Goal: Transaction & Acquisition: Purchase product/service

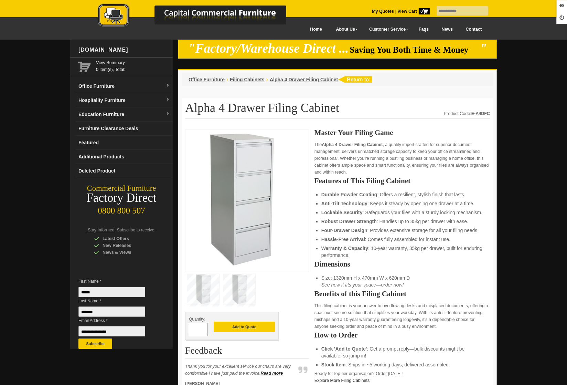
click at [101, 89] on link "Office Furniture" at bounding box center [124, 86] width 97 height 14
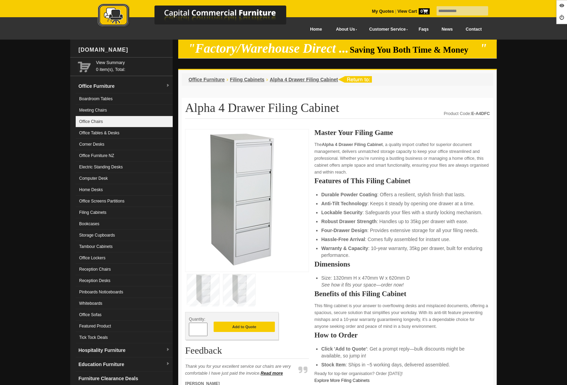
click at [111, 119] on link "Office Chairs" at bounding box center [124, 121] width 97 height 11
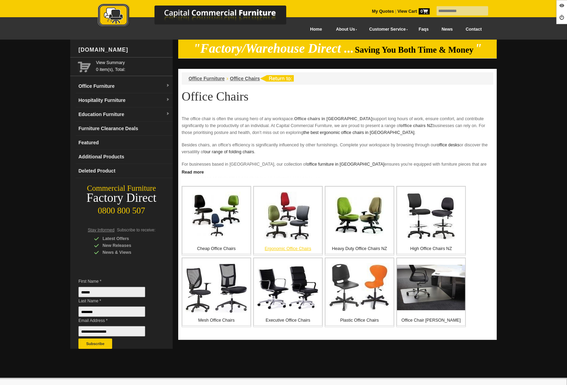
click at [299, 234] on img at bounding box center [288, 216] width 48 height 48
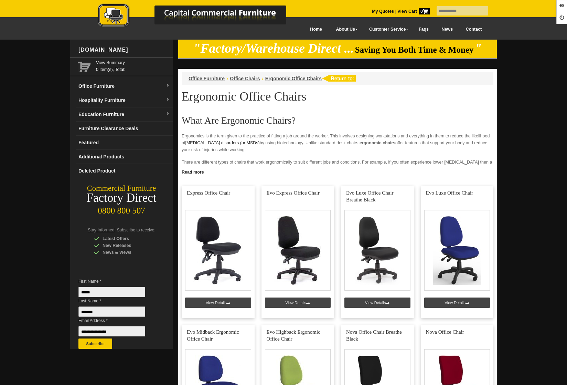
scroll to position [91, 0]
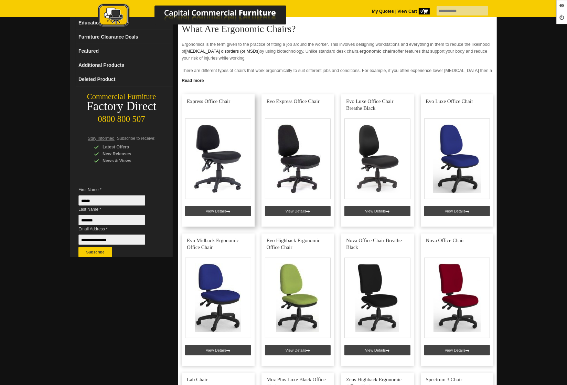
click at [211, 212] on link at bounding box center [218, 160] width 73 height 132
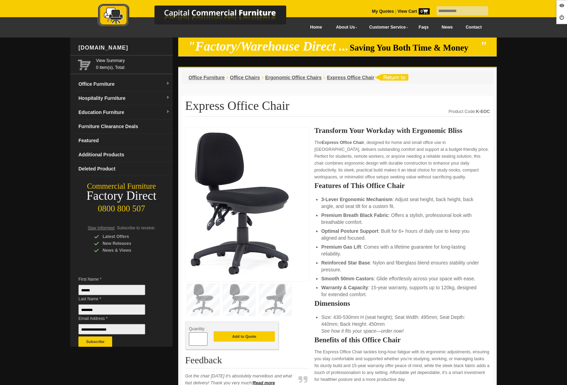
scroll to position [2, 0]
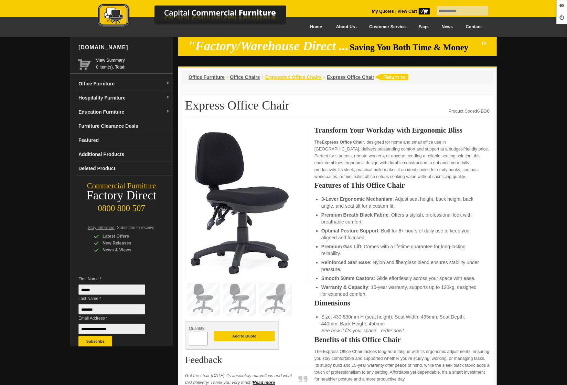
click at [290, 78] on span "Ergonomic Office Chairs" at bounding box center [293, 77] width 56 height 6
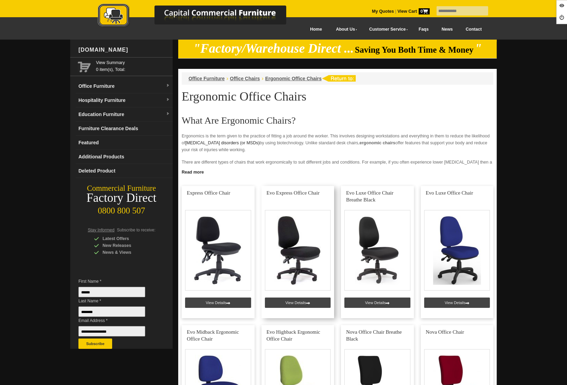
click at [285, 301] on link at bounding box center [297, 252] width 73 height 132
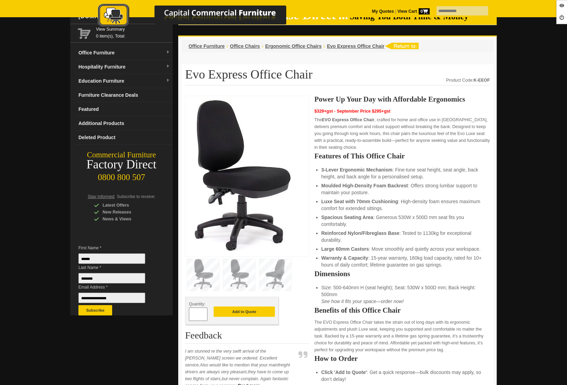
scroll to position [54, 0]
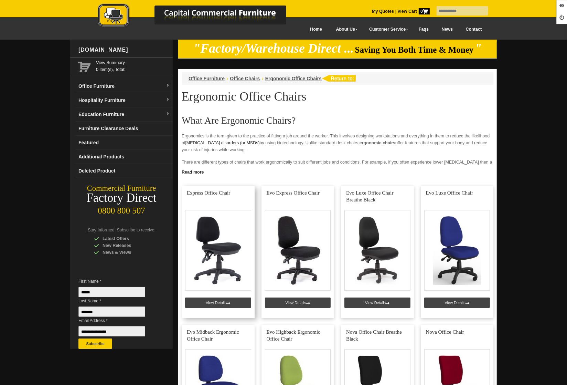
click at [217, 304] on link at bounding box center [218, 252] width 73 height 132
click at [298, 301] on link at bounding box center [297, 252] width 73 height 132
